Goal: Task Accomplishment & Management: Complete application form

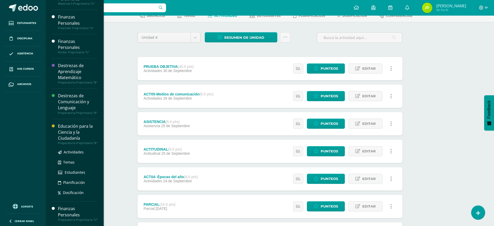
scroll to position [53, 0]
click at [69, 150] on span "Actividades" at bounding box center [74, 152] width 20 height 5
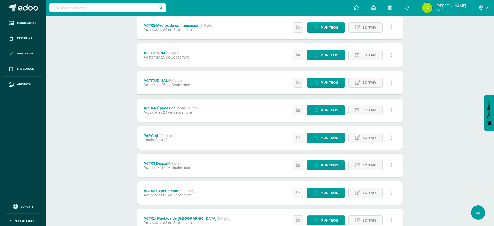
scroll to position [139, 0]
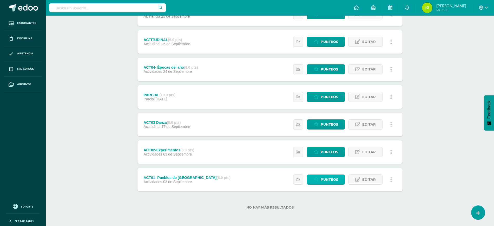
click at [332, 182] on span "Punteos" at bounding box center [329, 180] width 17 height 10
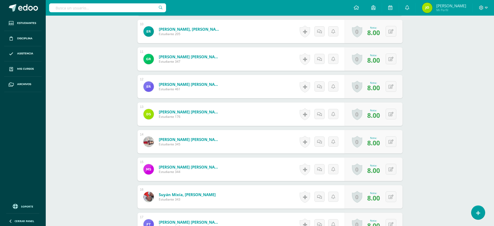
scroll to position [534, 0]
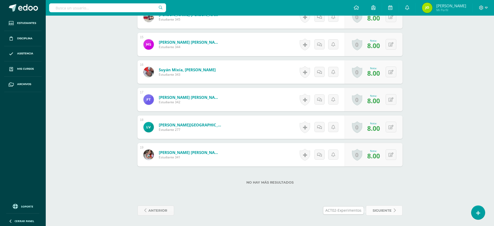
click at [385, 213] on span "siguiente" at bounding box center [382, 211] width 19 height 10
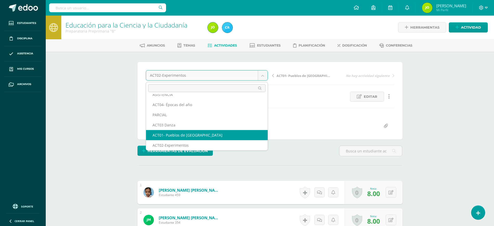
scroll to position [39, 0]
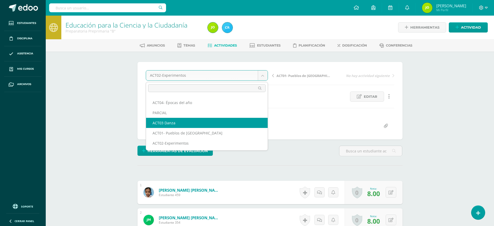
select select "/dashboard/teacher/grade-activity/123657/"
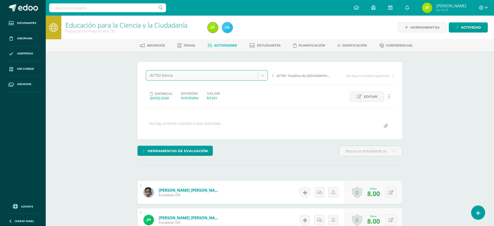
scroll to position [31, 0]
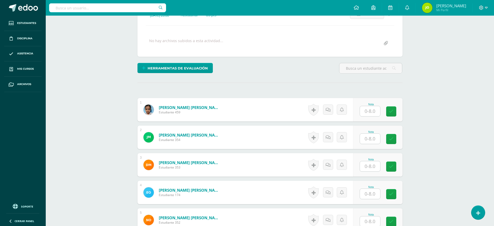
scroll to position [83, 0]
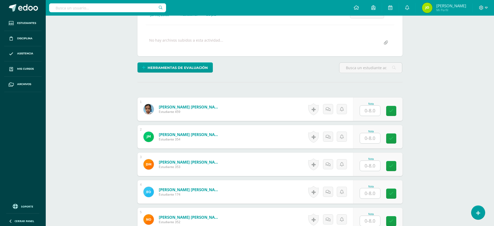
click at [370, 109] on input "text" at bounding box center [370, 111] width 20 height 10
type input "8"
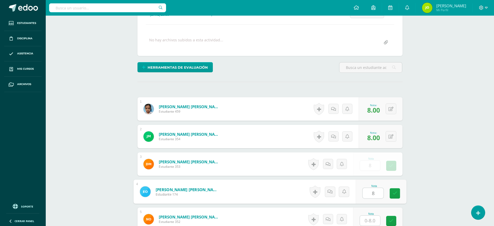
type input "8"
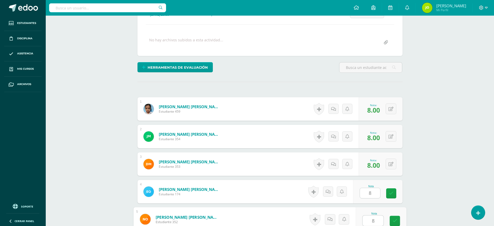
type input "8"
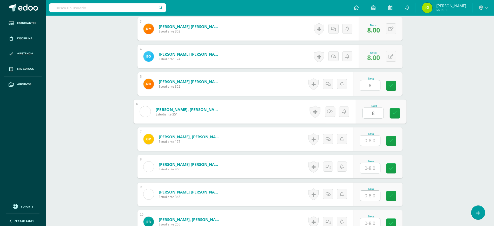
type input "8"
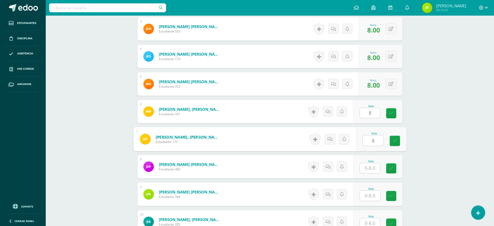
type input "8"
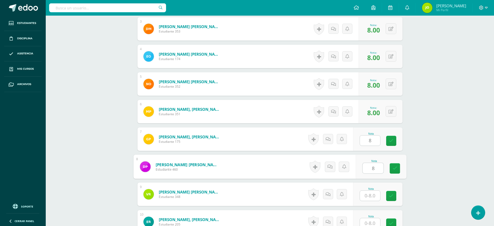
type input "8"
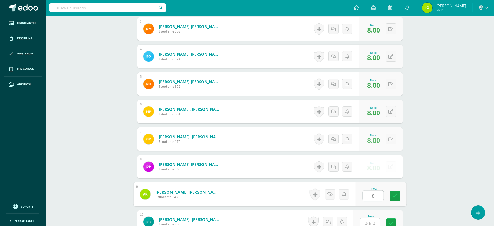
type input "8"
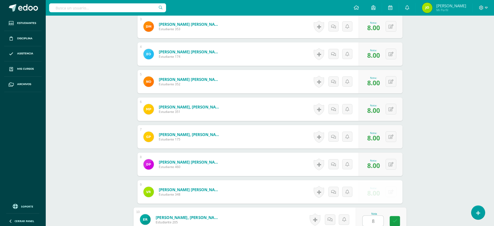
type input "8"
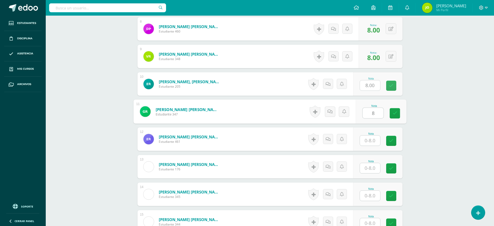
type input "8"
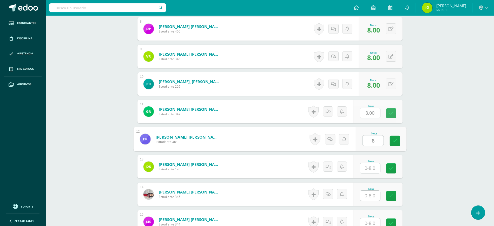
type input "8"
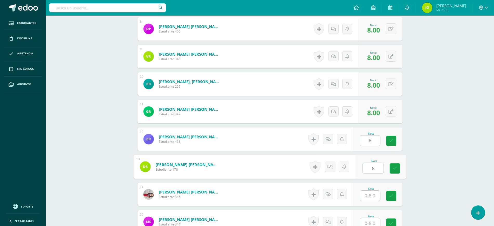
type input "8"
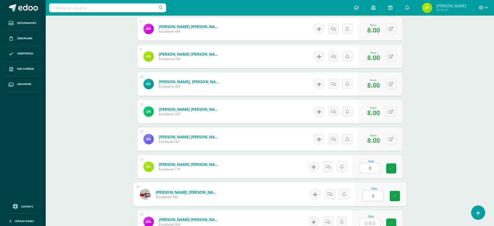
type input "8"
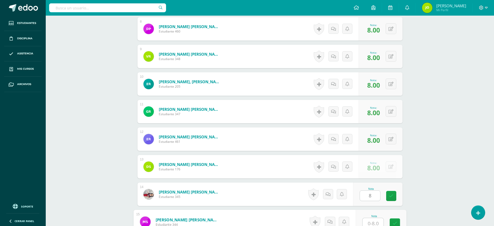
scroll to position [359, 0]
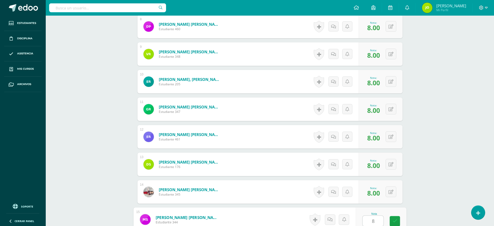
type input "8"
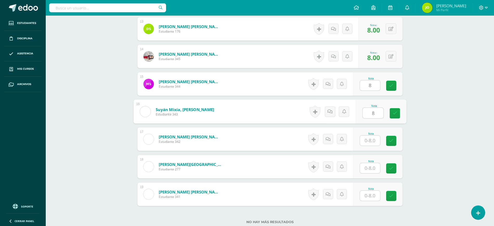
type input "8"
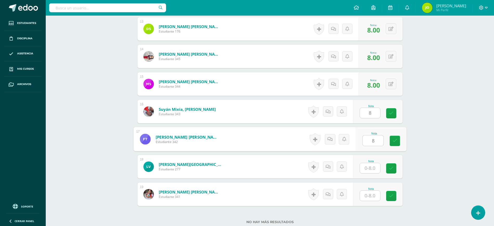
type input "8"
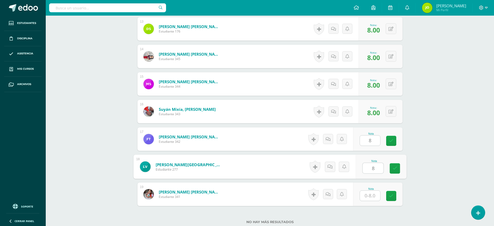
type input "8"
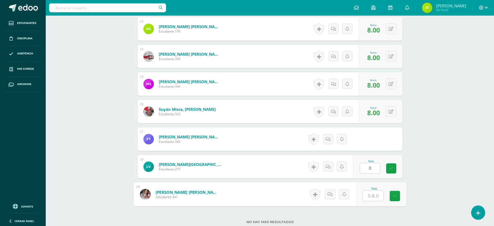
type input "8"
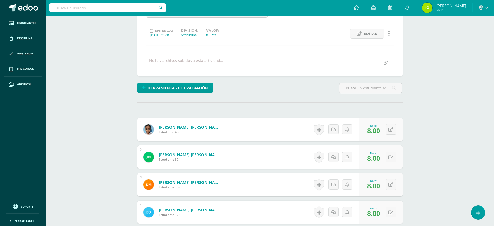
scroll to position [0, 0]
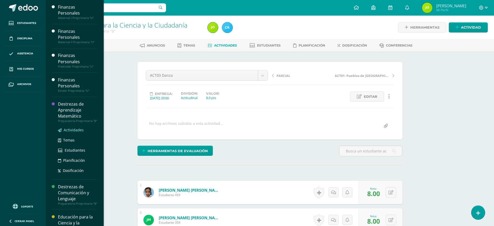
click at [77, 132] on span "Actividades" at bounding box center [74, 129] width 20 height 5
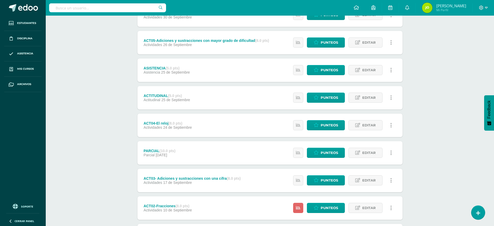
scroll to position [139, 0]
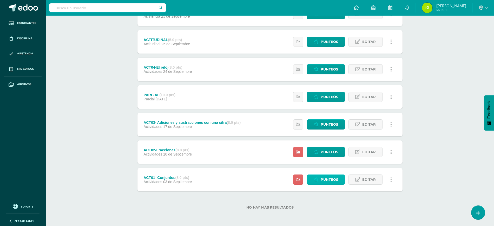
click at [324, 177] on span "Punteos" at bounding box center [329, 180] width 17 height 10
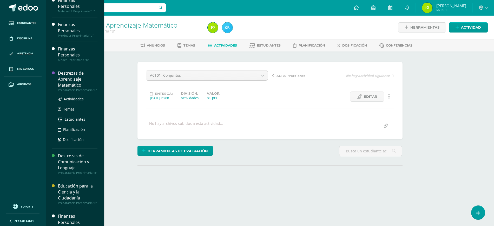
scroll to position [31, 0]
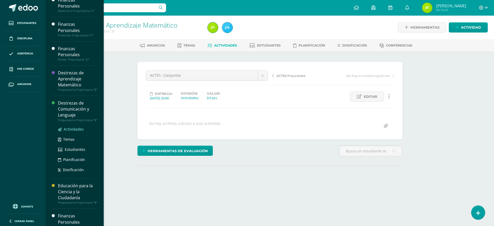
click at [70, 132] on span "Actividades" at bounding box center [74, 129] width 20 height 5
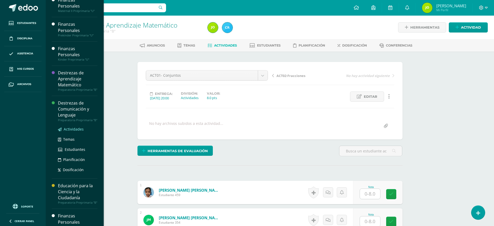
scroll to position [0, 0]
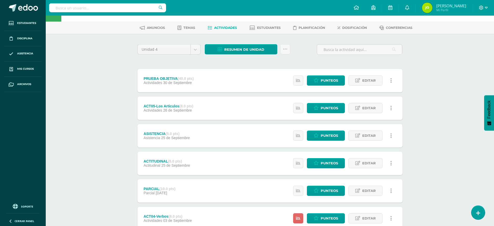
scroll to position [139, 0]
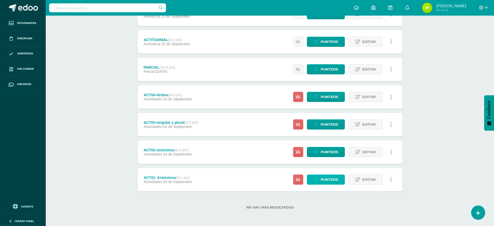
click at [329, 181] on span "Punteos" at bounding box center [329, 180] width 17 height 10
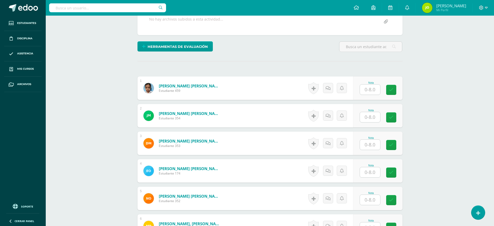
scroll to position [105, 0]
click at [369, 92] on input "text" at bounding box center [373, 89] width 21 height 10
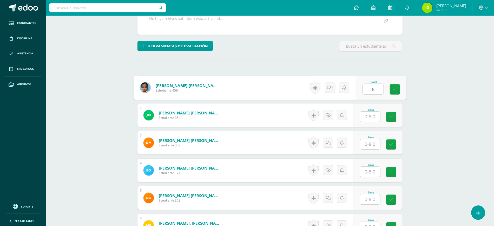
type input "8"
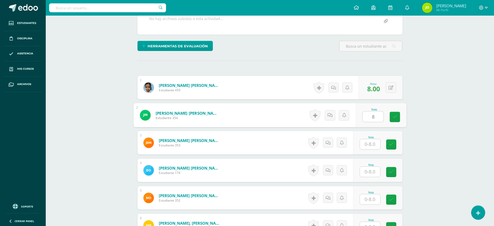
type input "8"
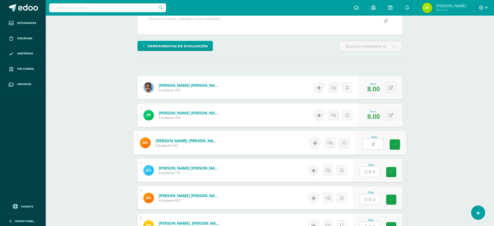
type input "8"
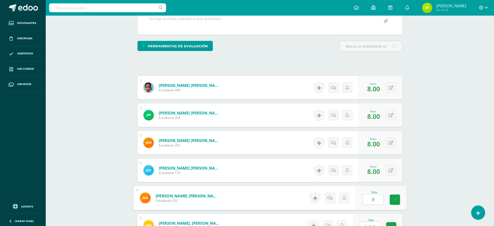
type input "8"
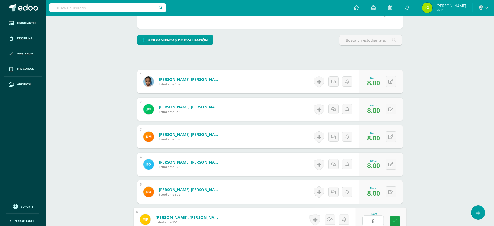
type input "8"
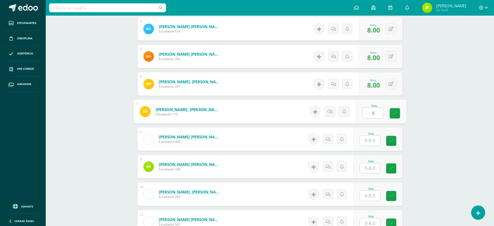
type input "8"
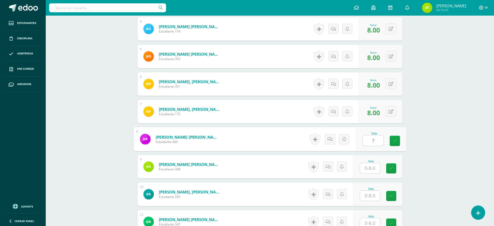
type input "7"
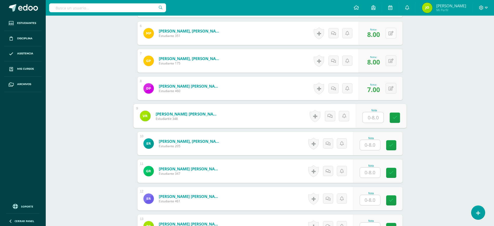
scroll to position [298, 0]
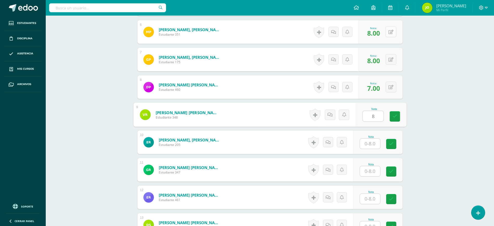
type input "8"
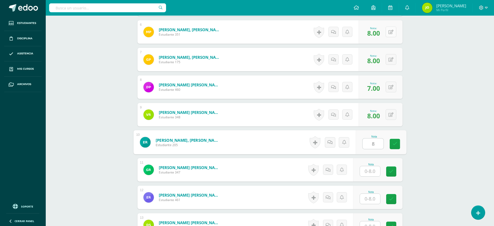
type input "8"
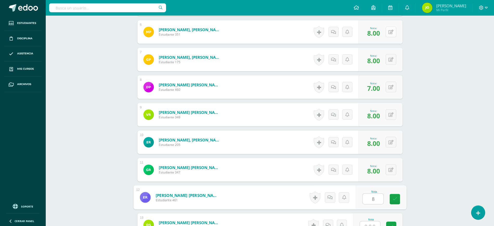
type input "8"
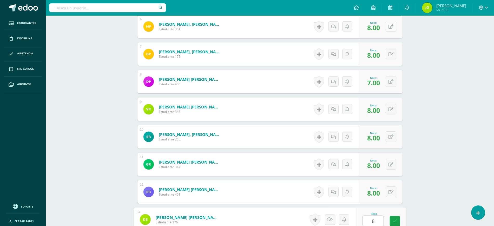
type input "8"
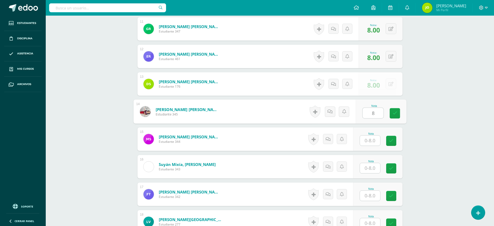
type input "8"
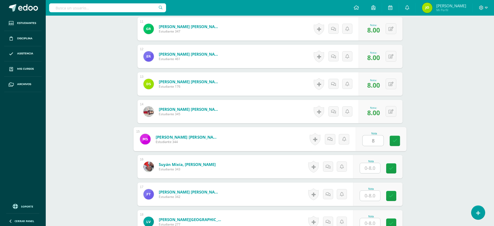
type input "8"
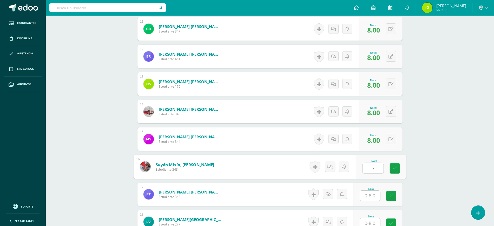
type input "7"
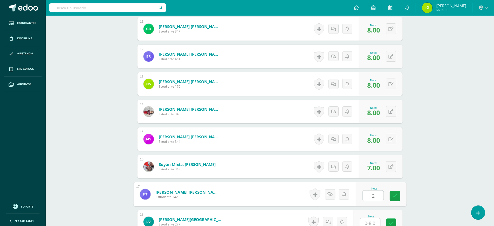
type input "2"
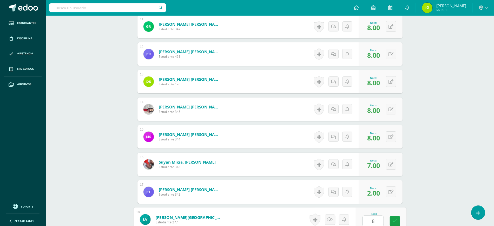
type input "8"
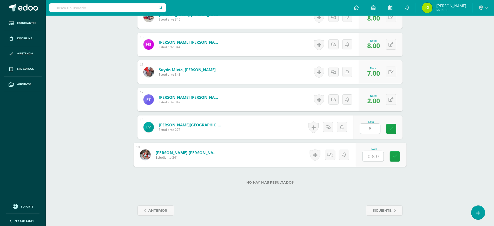
type input "8"
click at [383, 207] on span "siguiente" at bounding box center [382, 211] width 19 height 10
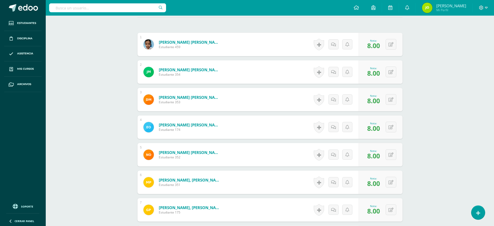
scroll to position [0, 0]
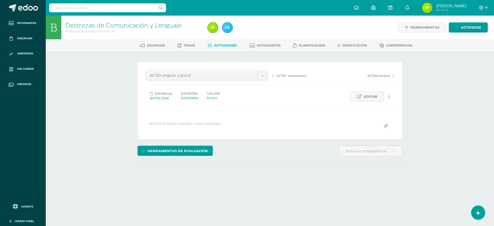
click at [233, 76] on body "Estudiantes Disciplina Asistencia Mis cursos Archivos Soporte Ayuda Reportar un…" at bounding box center [247, 103] width 494 height 206
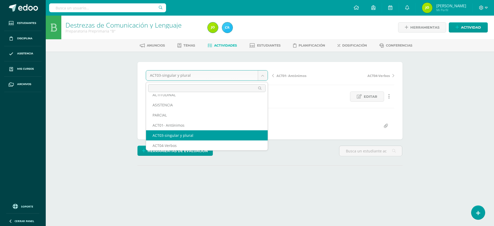
scroll to position [39, 0]
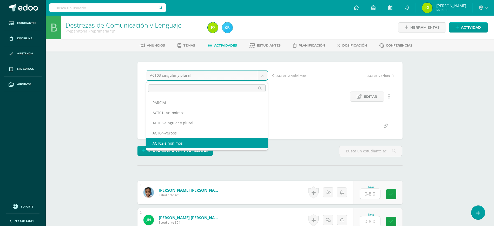
select select "/dashboard/teacher/grade-activity/123614/"
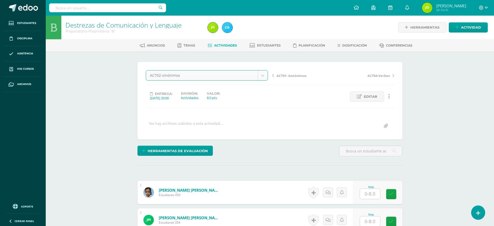
scroll to position [0, 0]
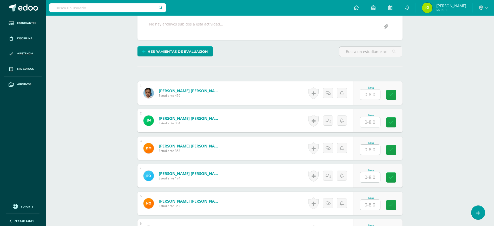
scroll to position [102, 0]
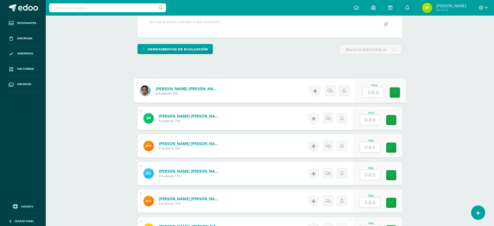
click at [370, 93] on input "text" at bounding box center [373, 92] width 21 height 10
type input "8"
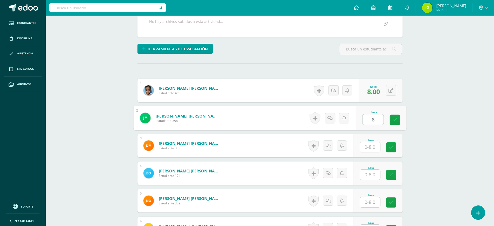
type input "8"
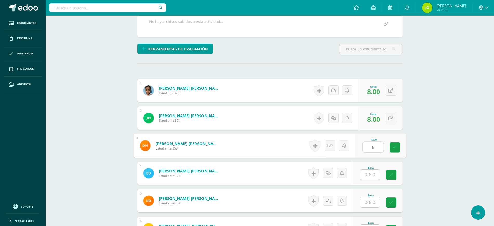
type input "8"
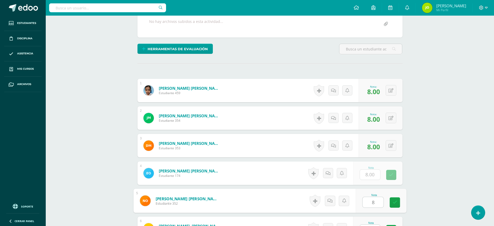
type input "8"
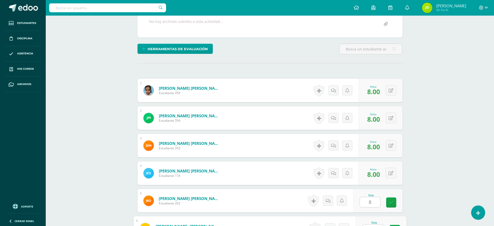
scroll to position [111, 0]
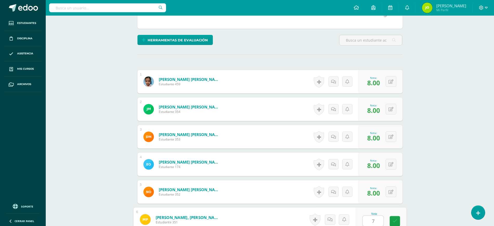
type input "7"
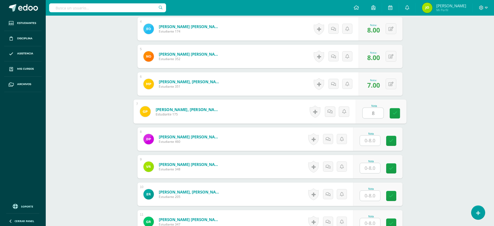
type input "8"
type input "7"
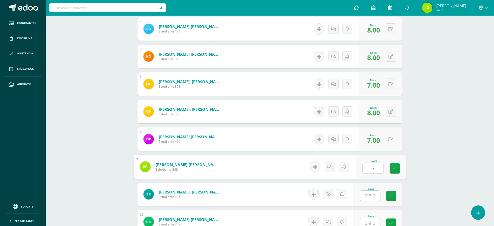
type input "7"
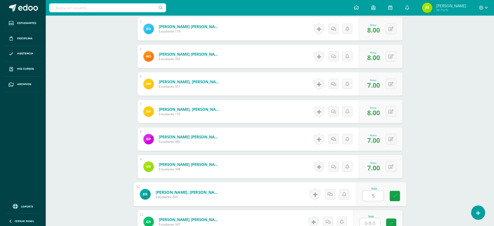
type input "5"
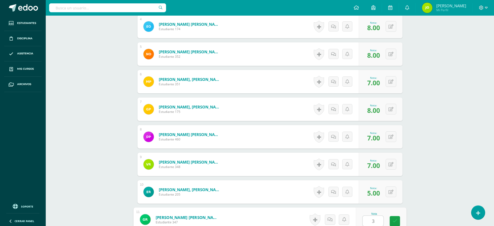
type input "3"
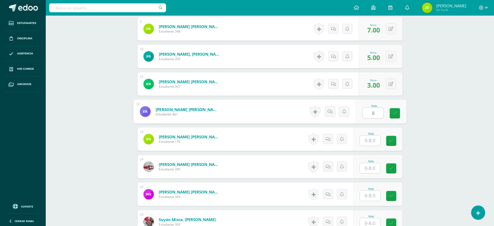
type input "8"
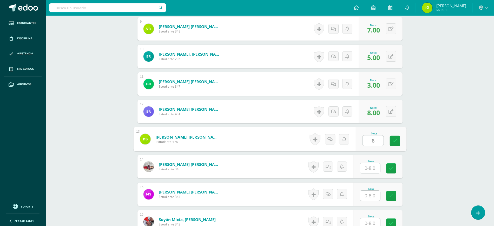
type input "8"
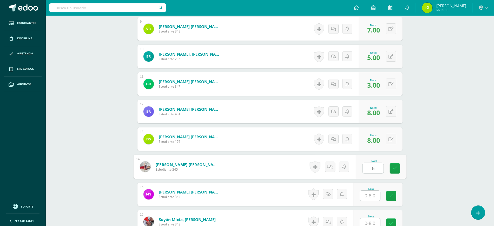
type input "6"
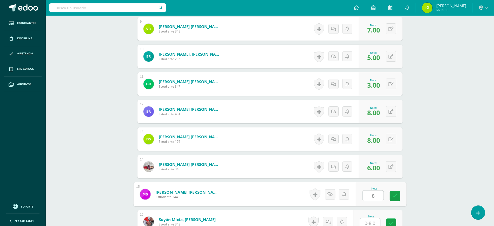
type input "8"
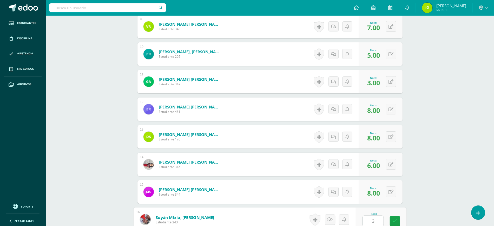
type input "3"
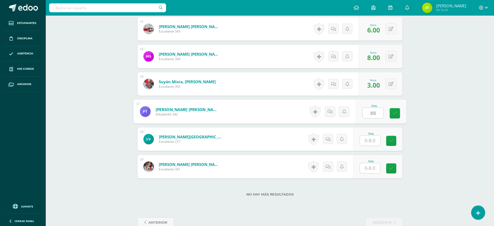
type input "8"
click at [390, 87] on button at bounding box center [394, 84] width 11 height 11
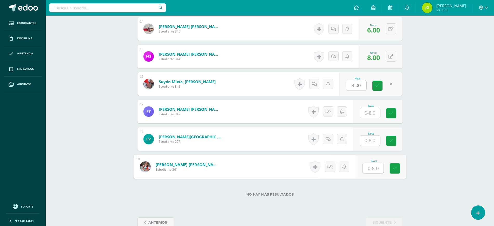
click at [373, 165] on input "text" at bounding box center [373, 168] width 21 height 10
type input "5"
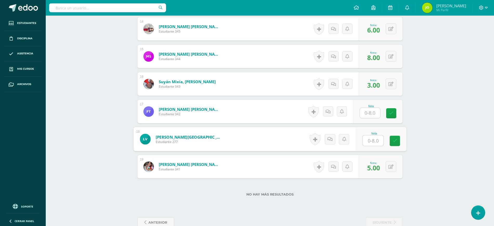
click at [374, 138] on input "text" at bounding box center [373, 141] width 21 height 10
type input "8"
drag, startPoint x: 371, startPoint y: 122, endPoint x: 370, endPoint y: 113, distance: 9.4
click at [370, 113] on div "Nota" at bounding box center [378, 111] width 49 height 23
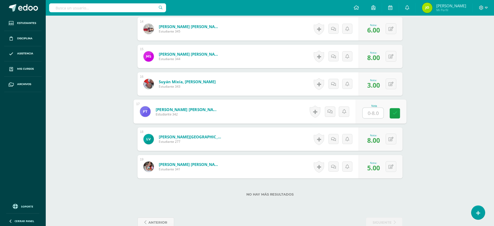
click at [370, 113] on input "text" at bounding box center [373, 113] width 21 height 10
type input "3"
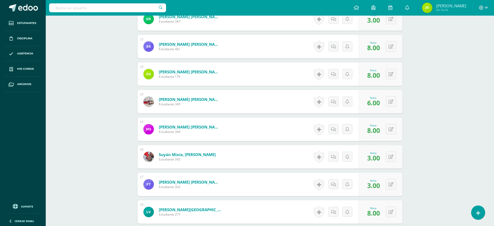
scroll to position [452, 0]
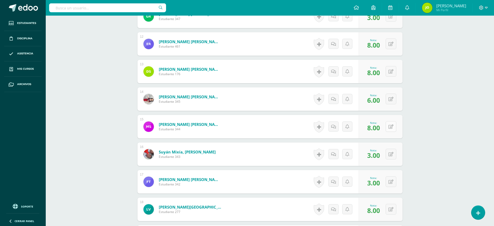
click at [393, 130] on button at bounding box center [391, 126] width 11 height 11
type input "6"
click at [390, 95] on button at bounding box center [394, 99] width 11 height 11
type input "8"
click at [391, 153] on button at bounding box center [394, 154] width 11 height 11
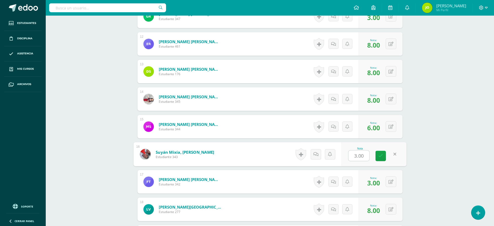
type input "8"
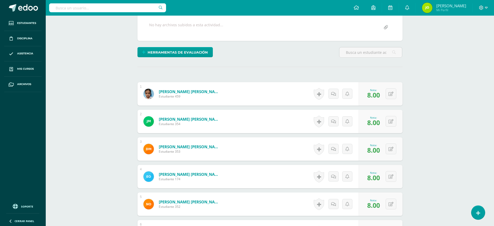
scroll to position [0, 0]
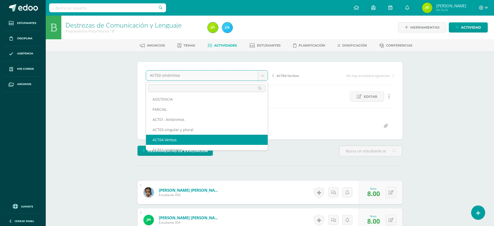
scroll to position [39, 0]
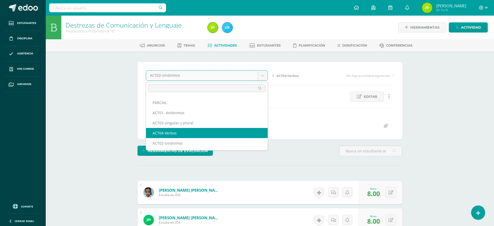
select select "/dashboard/teacher/grade-activity/123617/"
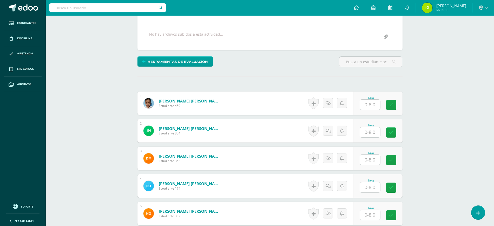
scroll to position [90, 0]
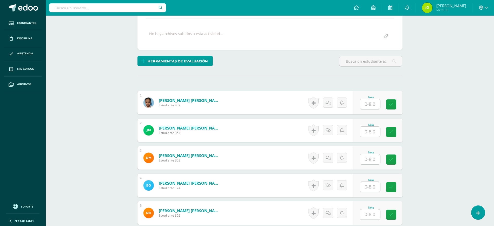
click at [211, 135] on div "Molina Martinez, Josué Matias Estudiante 354" at bounding box center [183, 130] width 90 height 23
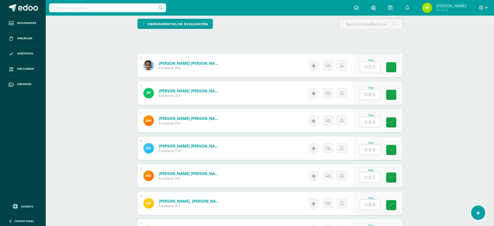
scroll to position [128, 0]
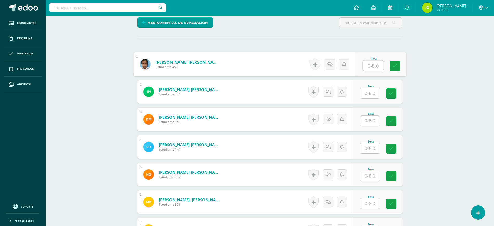
click at [372, 68] on input "text" at bounding box center [373, 66] width 21 height 10
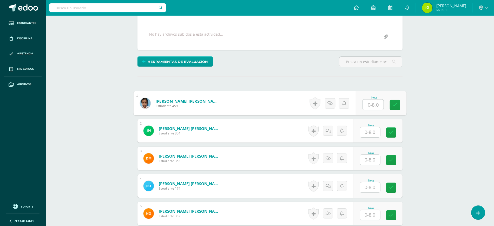
scroll to position [85, 0]
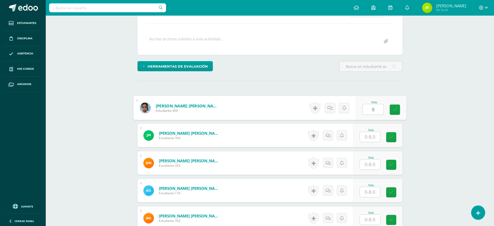
type input "8"
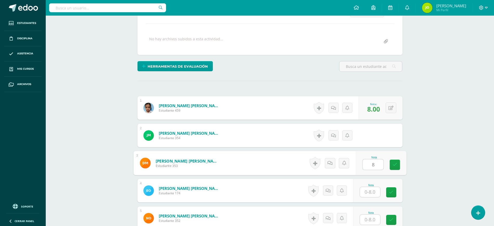
type input "8"
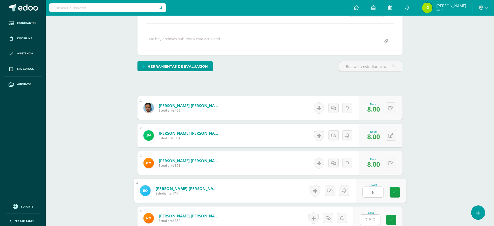
type input "8"
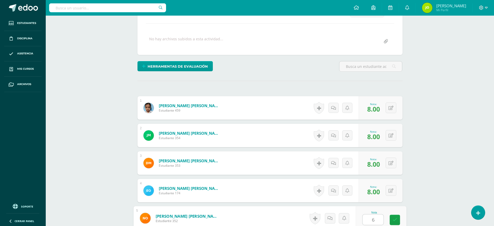
type input "6"
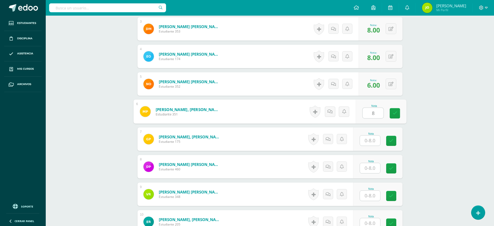
type input "8"
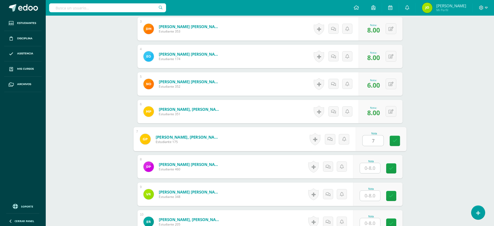
type input "7"
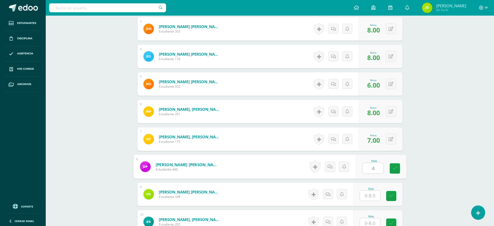
type input "4"
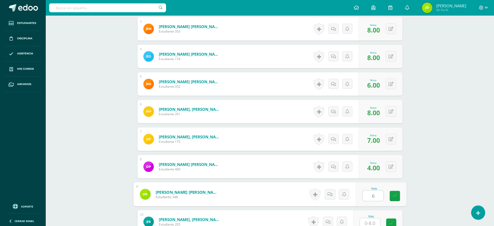
type input "6"
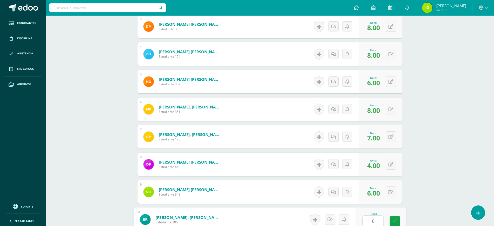
type input "6"
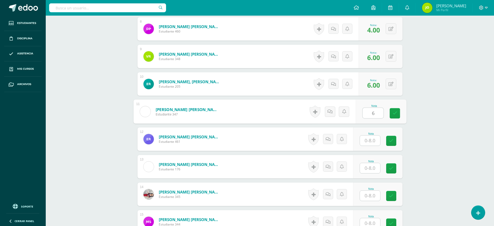
type input "6"
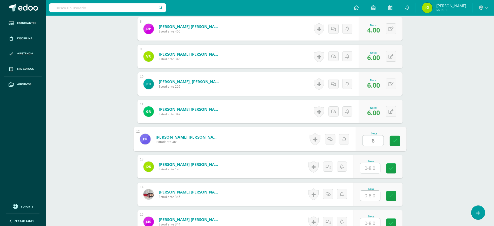
type input "8"
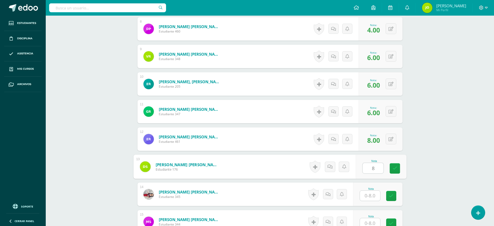
type input "8"
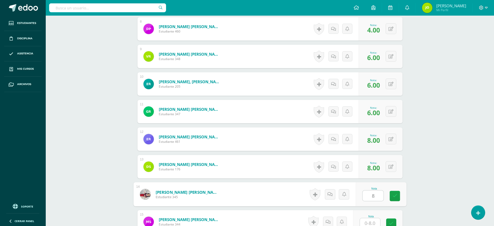
type input "8"
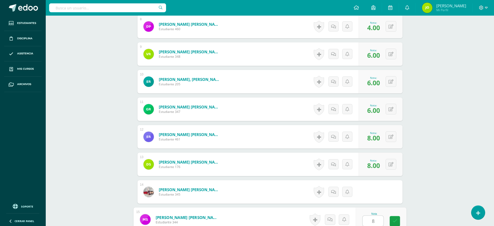
type input "8"
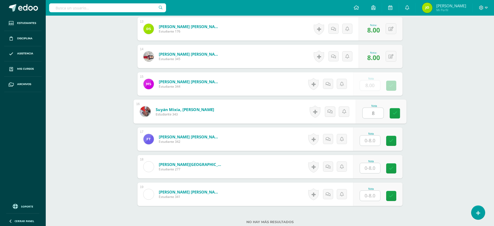
type input "8"
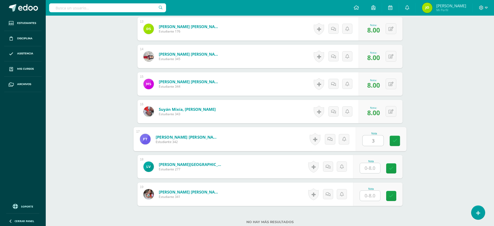
type input "3"
type input "8"
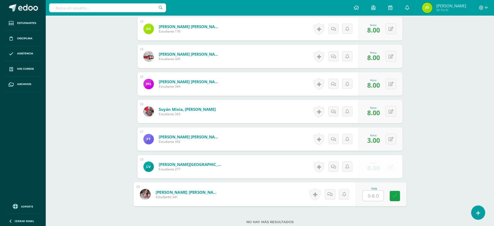
type input "7"
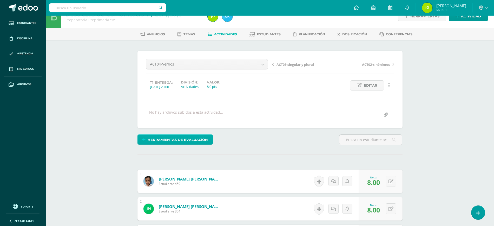
scroll to position [0, 0]
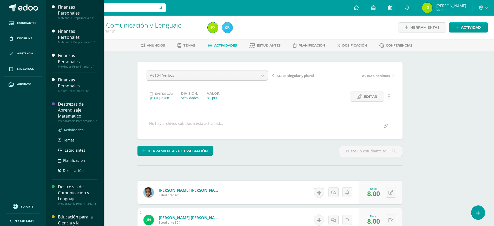
click at [74, 131] on link "Actividades" at bounding box center [78, 130] width 40 height 6
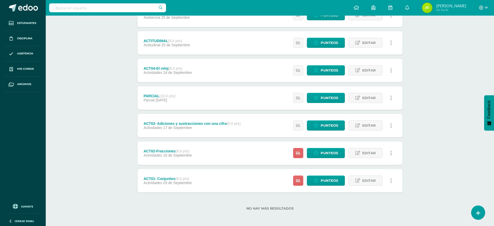
scroll to position [139, 0]
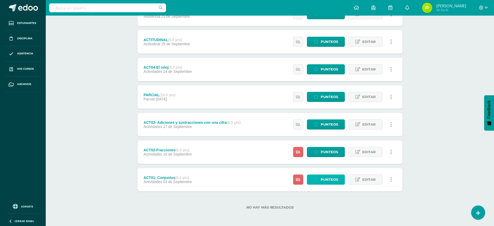
click at [327, 180] on span "Punteos" at bounding box center [329, 180] width 17 height 10
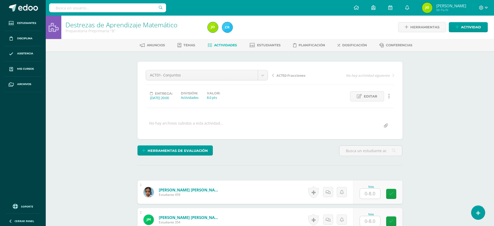
scroll to position [1, 0]
